Goal: Transaction & Acquisition: Subscribe to service/newsletter

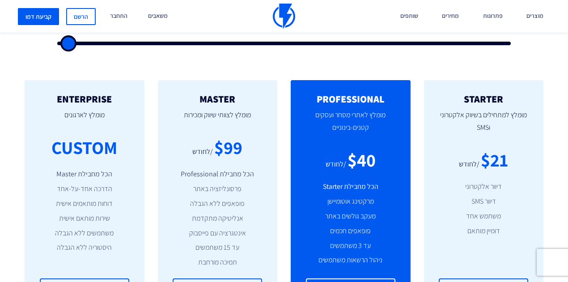
scroll to position [328, 0]
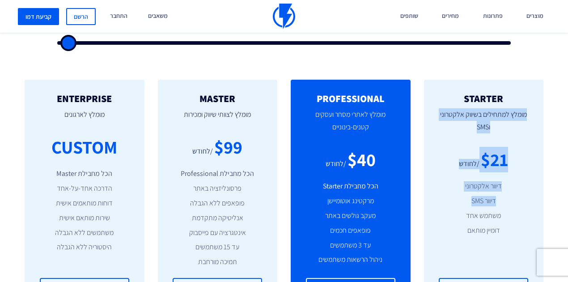
drag, startPoint x: 458, startPoint y: 98, endPoint x: 510, endPoint y: 211, distance: 124.7
click at [510, 211] on div "STARTER מומלץ למתחילים בשיווק אלקטרוני וSMS $21 /לחודש דיוור אלקטרוני דיוור SMS…" at bounding box center [484, 196] width 120 height 233
click at [510, 211] on li "משתמש אחד" at bounding box center [483, 216] width 93 height 10
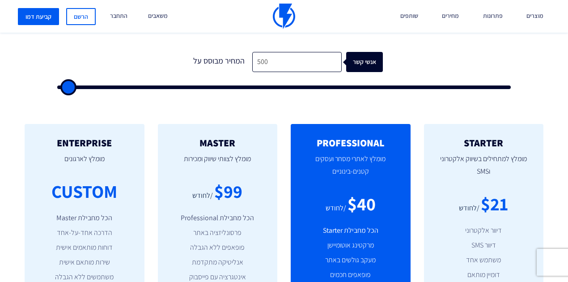
scroll to position [298, 0]
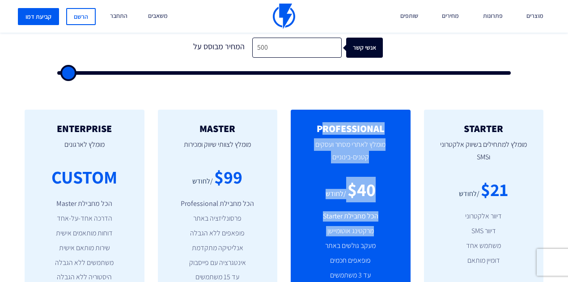
drag, startPoint x: 321, startPoint y: 126, endPoint x: 375, endPoint y: 246, distance: 131.3
click at [375, 246] on div "PROFESSIONAL מומלץ לאתרי מסחר ועסקים קטנים-בינוניים $40 /לחודש הכל מחבילת Start…" at bounding box center [351, 226] width 120 height 233
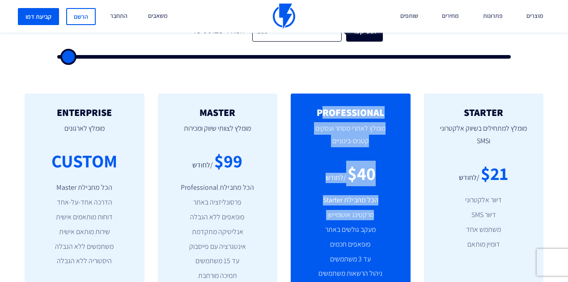
scroll to position [328, 0]
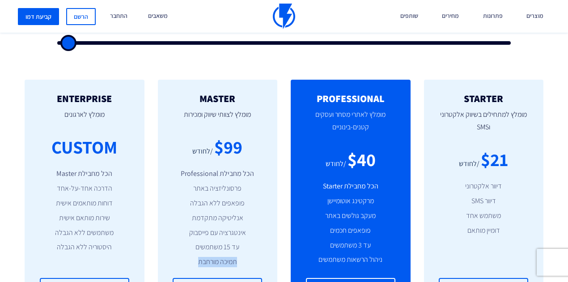
drag, startPoint x: 182, startPoint y: 263, endPoint x: 244, endPoint y: 269, distance: 62.4
click at [244, 269] on div "MASTER מומלץ לצוותי שיווק ומכירות $99 /לחודש הכל מחבילת Professional פרסונליזצי…" at bounding box center [218, 196] width 120 height 233
click at [363, 189] on li "הכל מחבילת Starter" at bounding box center [350, 186] width 93 height 10
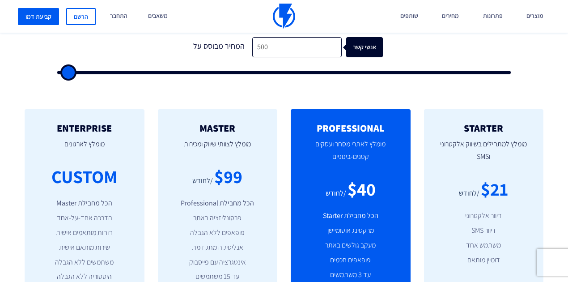
scroll to position [298, 0]
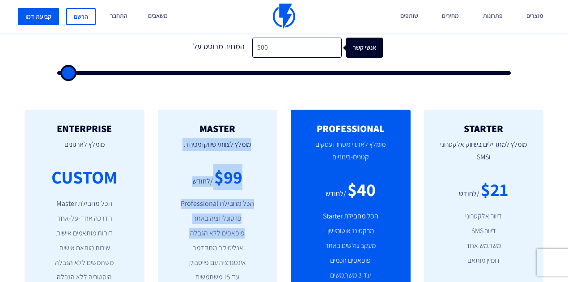
drag, startPoint x: 186, startPoint y: 126, endPoint x: 252, endPoint y: 240, distance: 131.9
click at [252, 240] on div "MASTER מומלץ לצוותי שיווק ומכירות $99 /לחודש הכל מחבילת Professional פרסונליזצי…" at bounding box center [218, 226] width 120 height 233
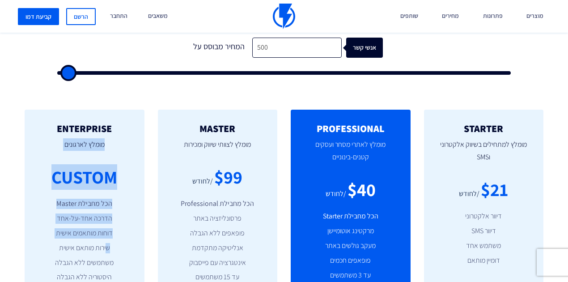
drag, startPoint x: 54, startPoint y: 131, endPoint x: 106, endPoint y: 243, distance: 123.7
click at [106, 243] on div "ENTERPRISE מומלץ לארגונים CUSTOM הכל מחבילת Master הדרכה אחד-על-אחד דוחות מותאמ…" at bounding box center [85, 226] width 120 height 233
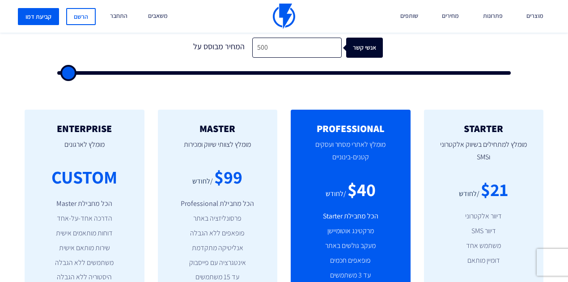
click at [104, 241] on ul "הכל מחבילת Master הדרכה אחד-על-אחד דוחות מותאמים אישית שירות מותאם אישית משתמשי…" at bounding box center [84, 241] width 93 height 84
click at [62, 118] on div "ENTERPRISE מומלץ לארגונים CUSTOM הכל מחבילת Master הדרכה אחד-על-אחד דוחות מותאמ…" at bounding box center [85, 226] width 120 height 233
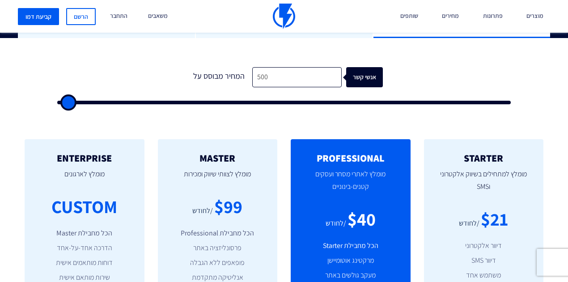
scroll to position [268, 0]
click at [280, 78] on input "500" at bounding box center [296, 77] width 89 height 20
click at [279, 78] on input "500" at bounding box center [296, 77] width 89 height 20
type input "1"
type input "500"
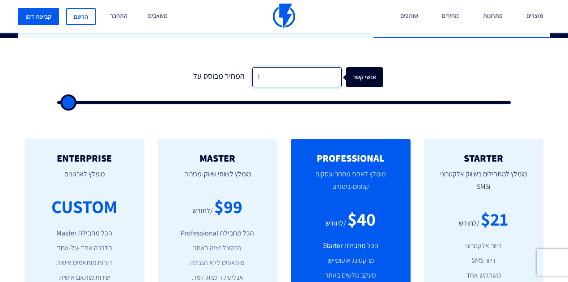
type input "13"
type input "500"
type input "130"
type input "500"
type input "1,300"
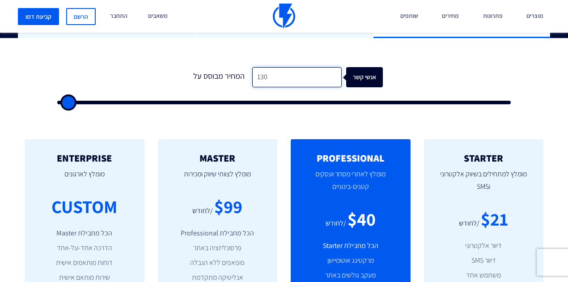
type input "1500"
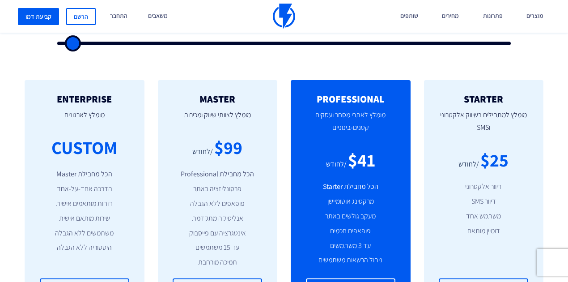
scroll to position [328, 0]
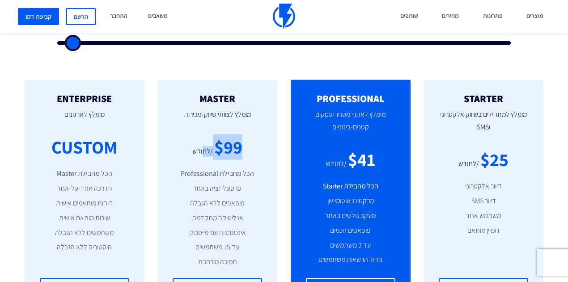
drag, startPoint x: 207, startPoint y: 152, endPoint x: 257, endPoint y: 153, distance: 49.7
click at [257, 153] on div "$99 /לחודש" at bounding box center [217, 146] width 93 height 25
click at [248, 154] on div "$99 /לחודש" at bounding box center [217, 146] width 93 height 25
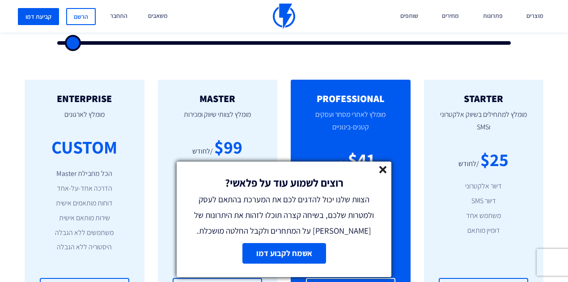
click at [379, 169] on icon at bounding box center [383, 170] width 8 height 8
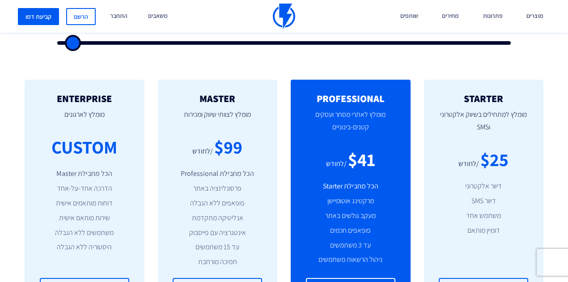
scroll to position [298, 0]
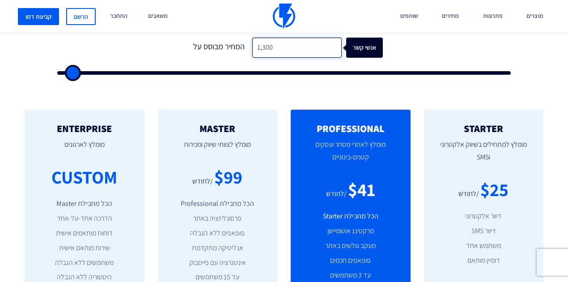
click at [280, 46] on input "1,300" at bounding box center [296, 48] width 89 height 20
type input "5"
type input "500"
type input "50"
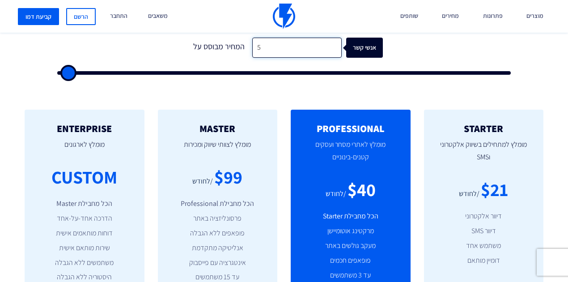
type input "500"
type input "5,000"
type input "5000"
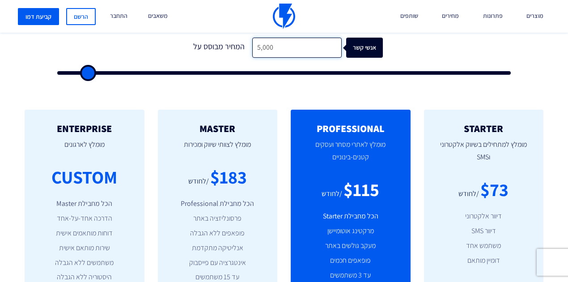
type input "5,000"
drag, startPoint x: 216, startPoint y: 179, endPoint x: 244, endPoint y: 179, distance: 27.3
click at [244, 179] on div "$183" at bounding box center [228, 176] width 37 height 25
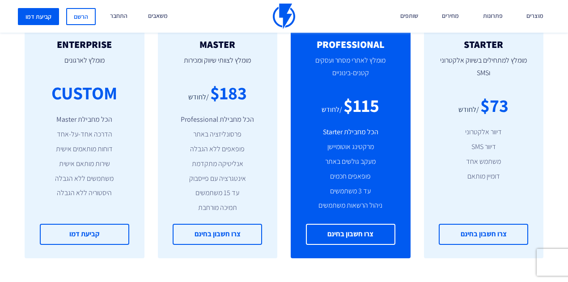
scroll to position [358, 0]
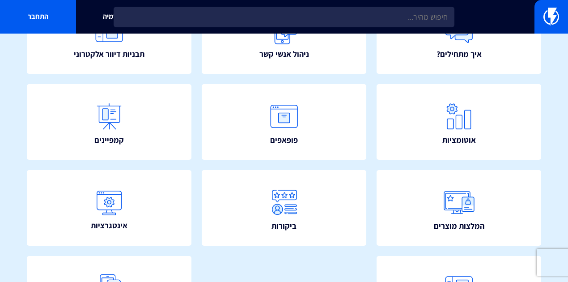
scroll to position [132, 0]
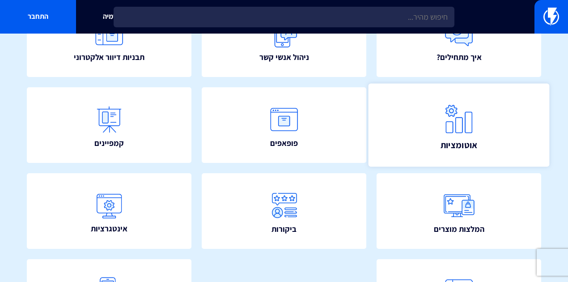
click at [469, 119] on img at bounding box center [458, 118] width 39 height 39
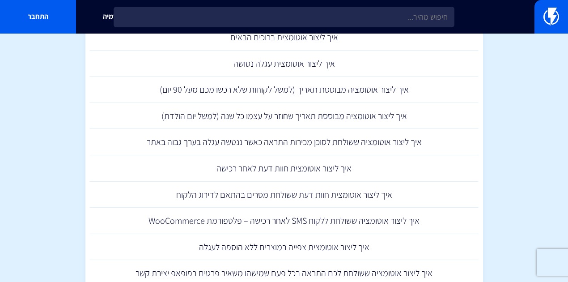
scroll to position [984, 0]
